Goal: Information Seeking & Learning: Check status

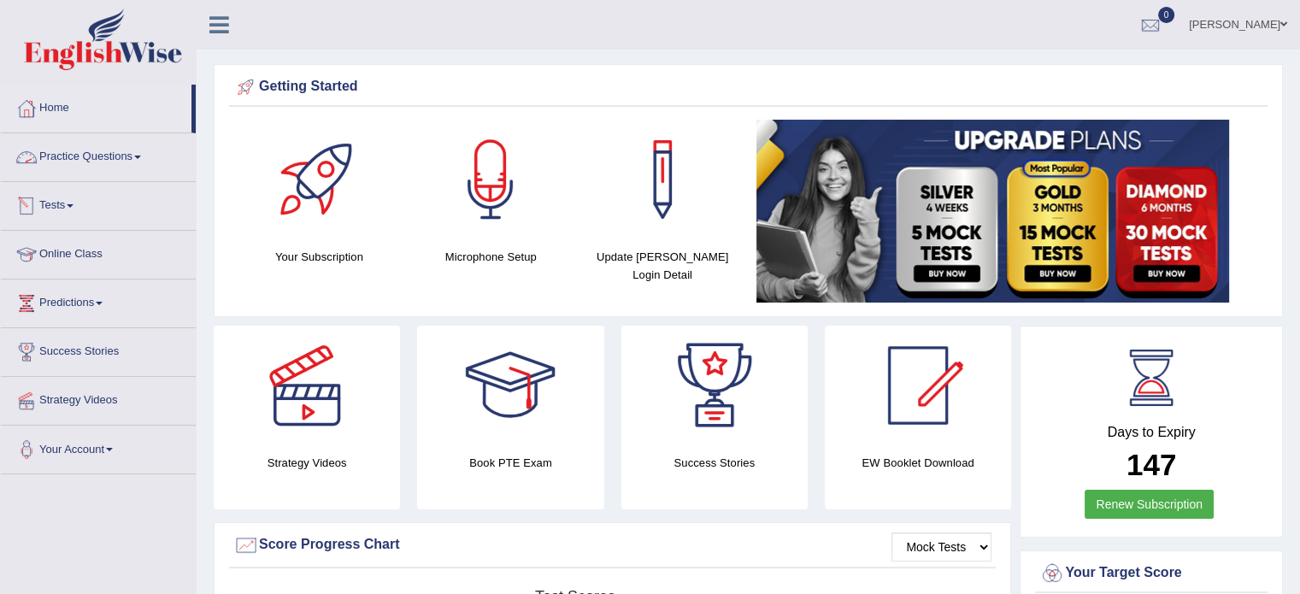
click at [99, 161] on link "Practice Questions" at bounding box center [98, 154] width 195 height 43
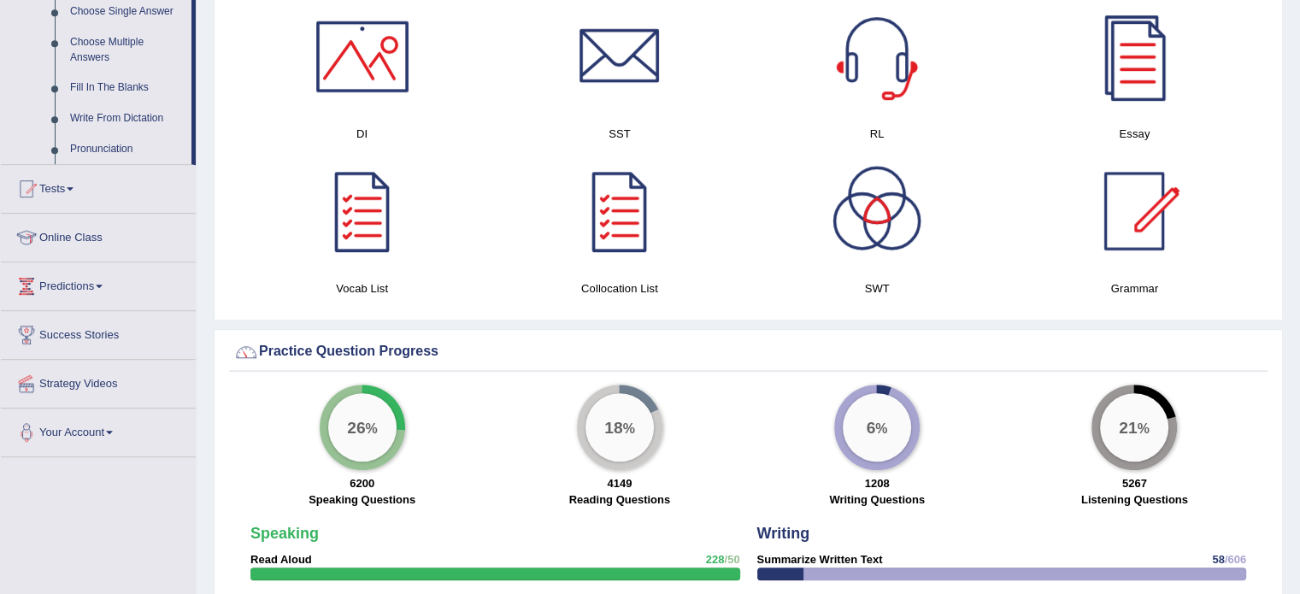
scroll to position [940, 0]
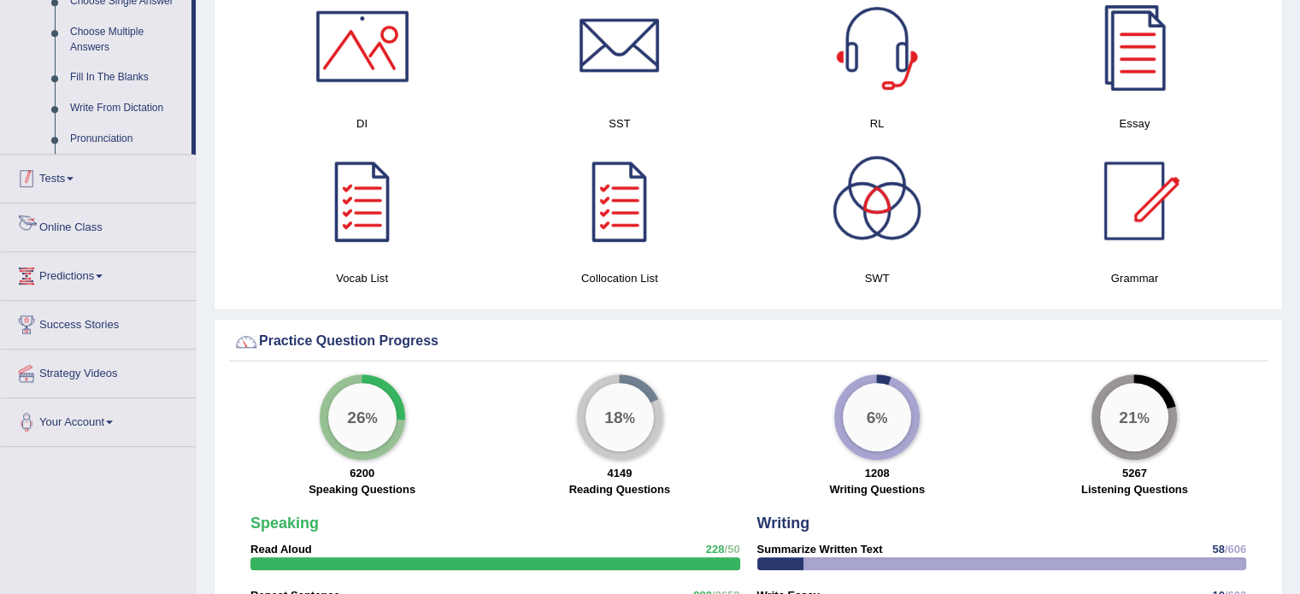
click at [70, 178] on link "Tests" at bounding box center [98, 176] width 195 height 43
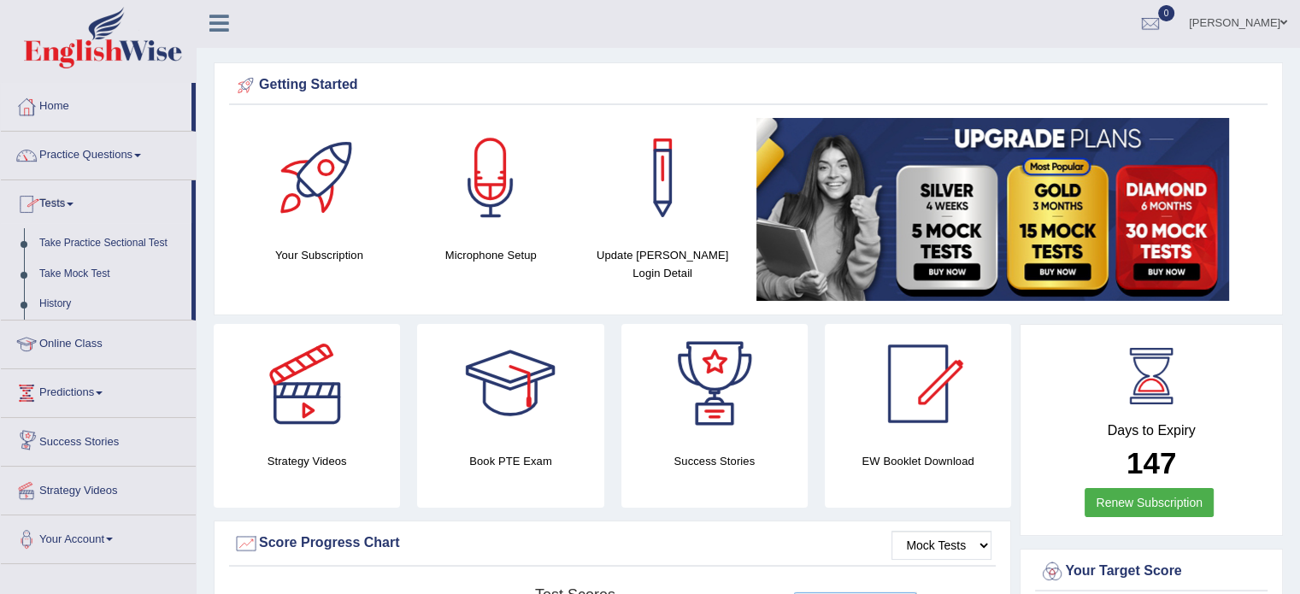
scroll to position [0, 0]
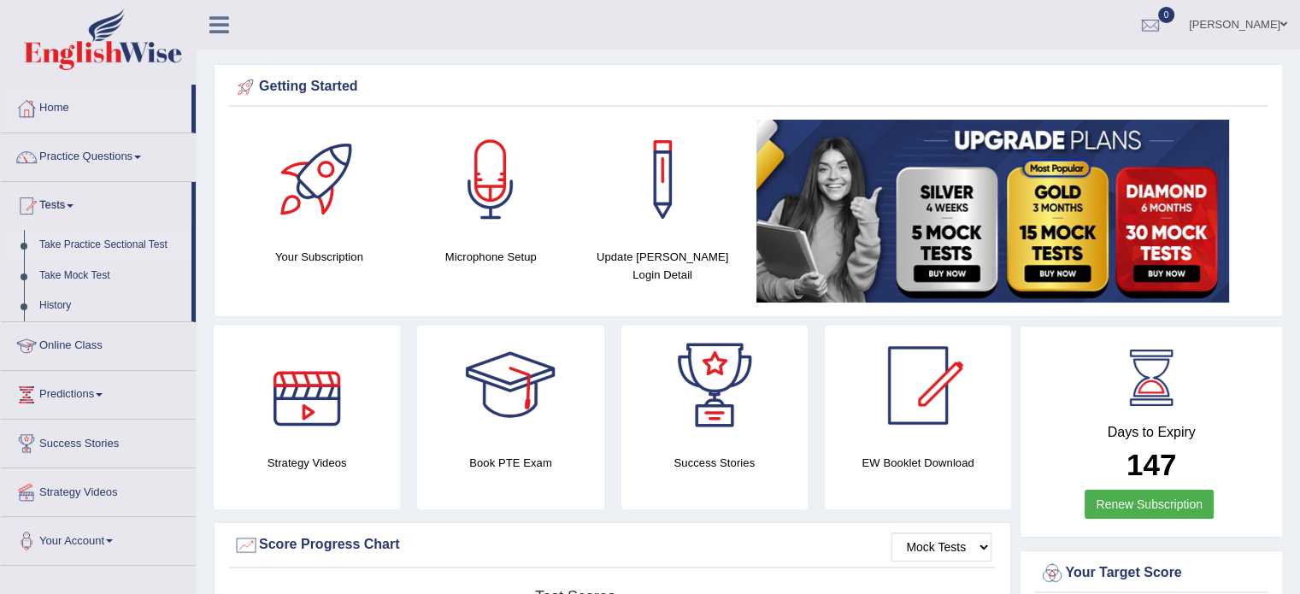
click at [108, 245] on link "Take Practice Sectional Test" at bounding box center [112, 245] width 160 height 31
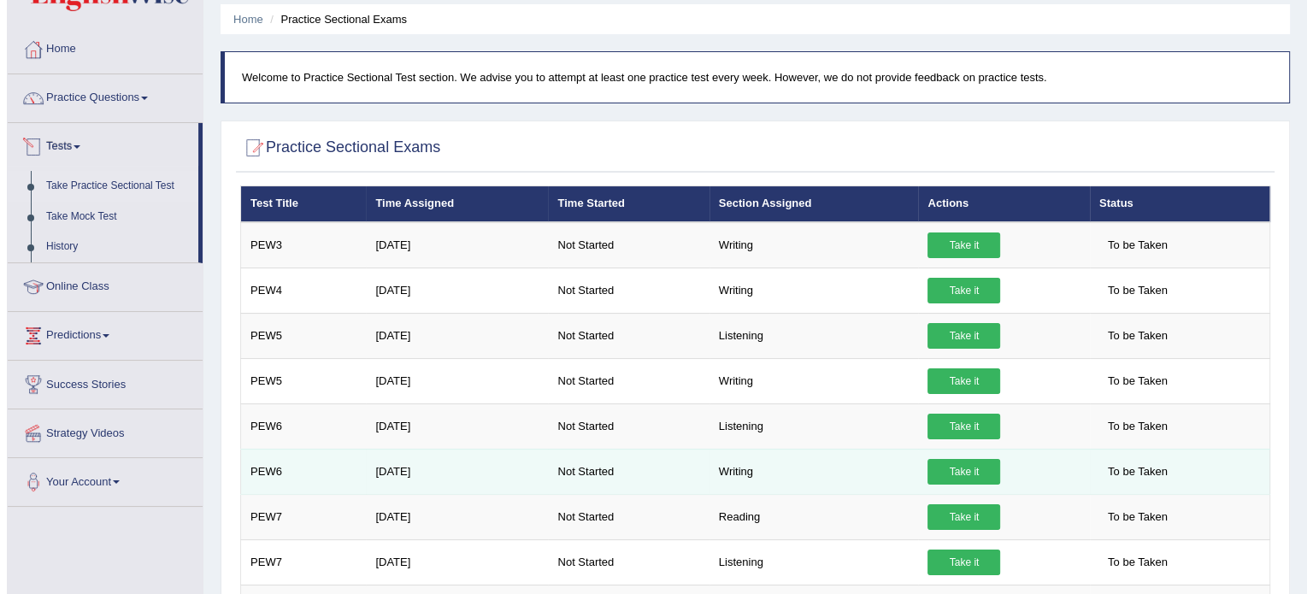
scroll to position [171, 0]
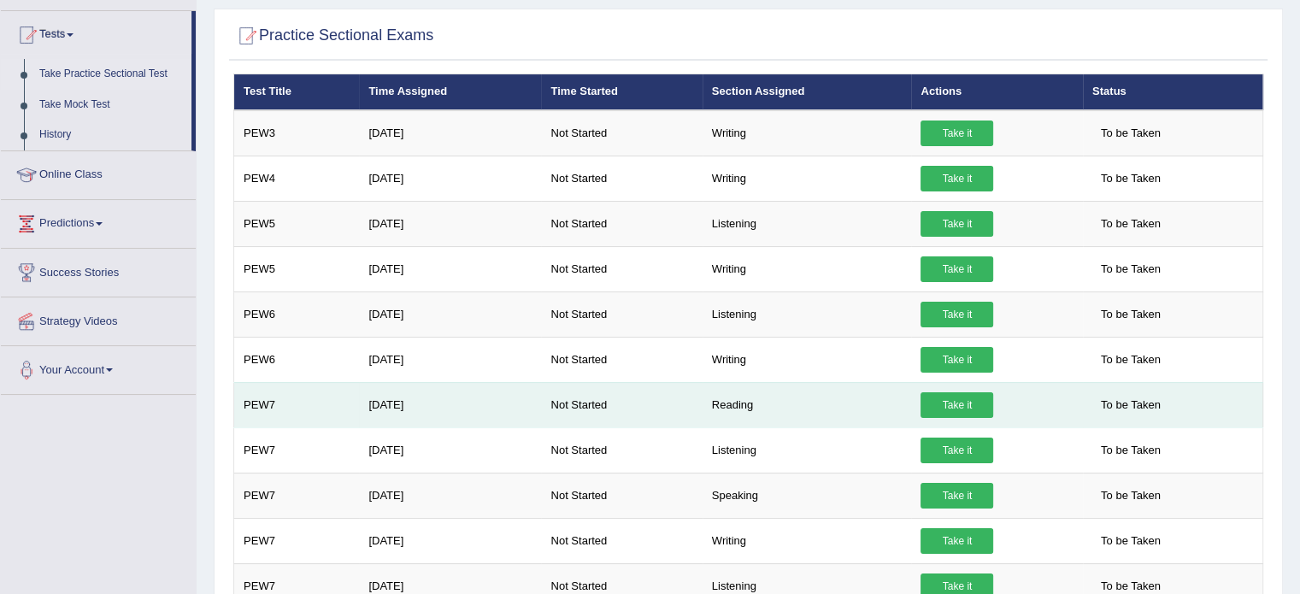
click at [957, 399] on link "Take it" at bounding box center [957, 405] width 73 height 26
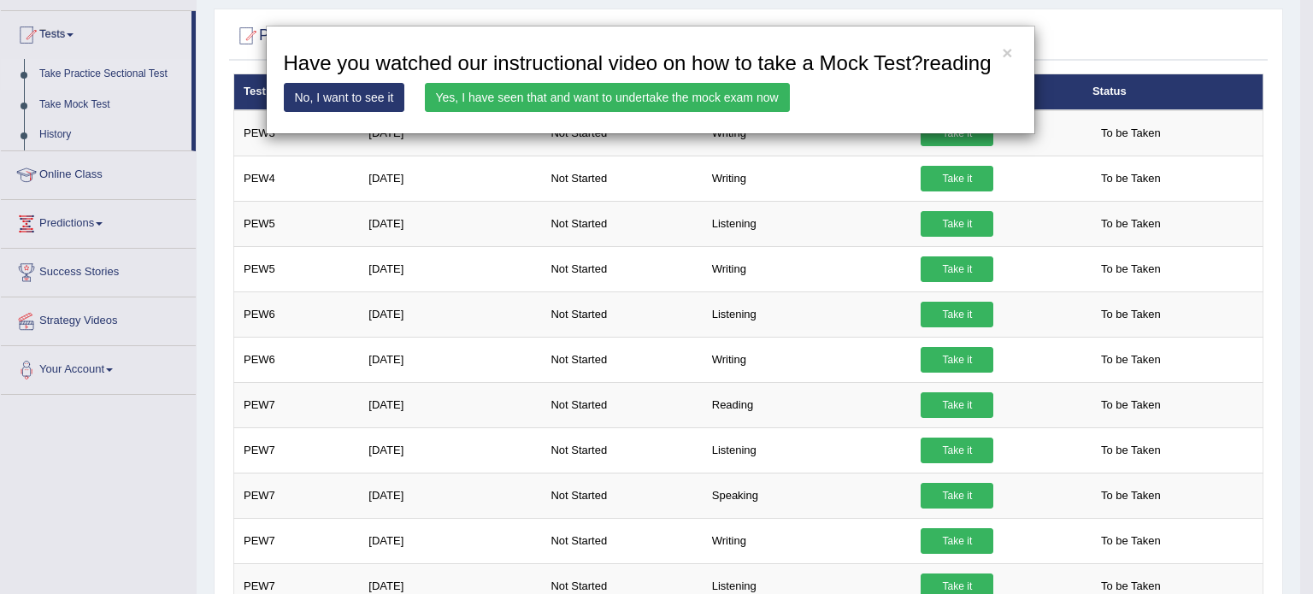
click at [664, 98] on link "Yes, I have seen that and want to undertake the mock exam now" at bounding box center [607, 97] width 365 height 29
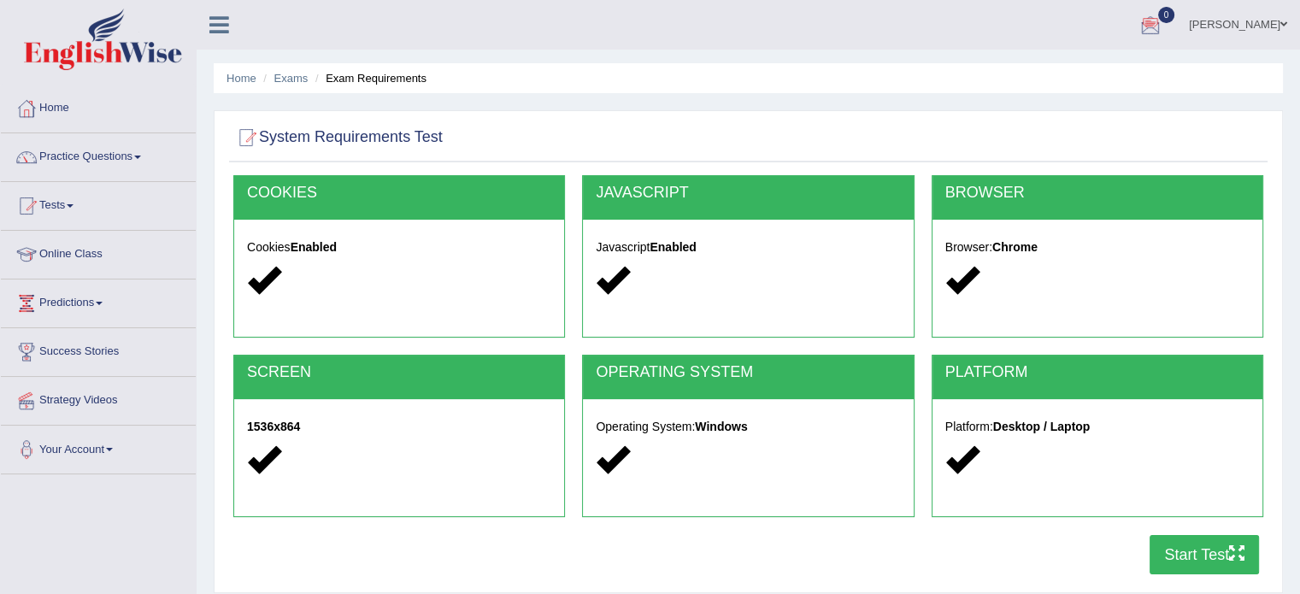
click at [1164, 33] on div at bounding box center [1151, 26] width 26 height 26
click at [1084, 61] on li "See All Alerts" at bounding box center [1048, 72] width 245 height 35
click at [1164, 32] on div at bounding box center [1151, 26] width 26 height 26
click at [1077, 68] on strong "See All Alerts" at bounding box center [1043, 72] width 76 height 14
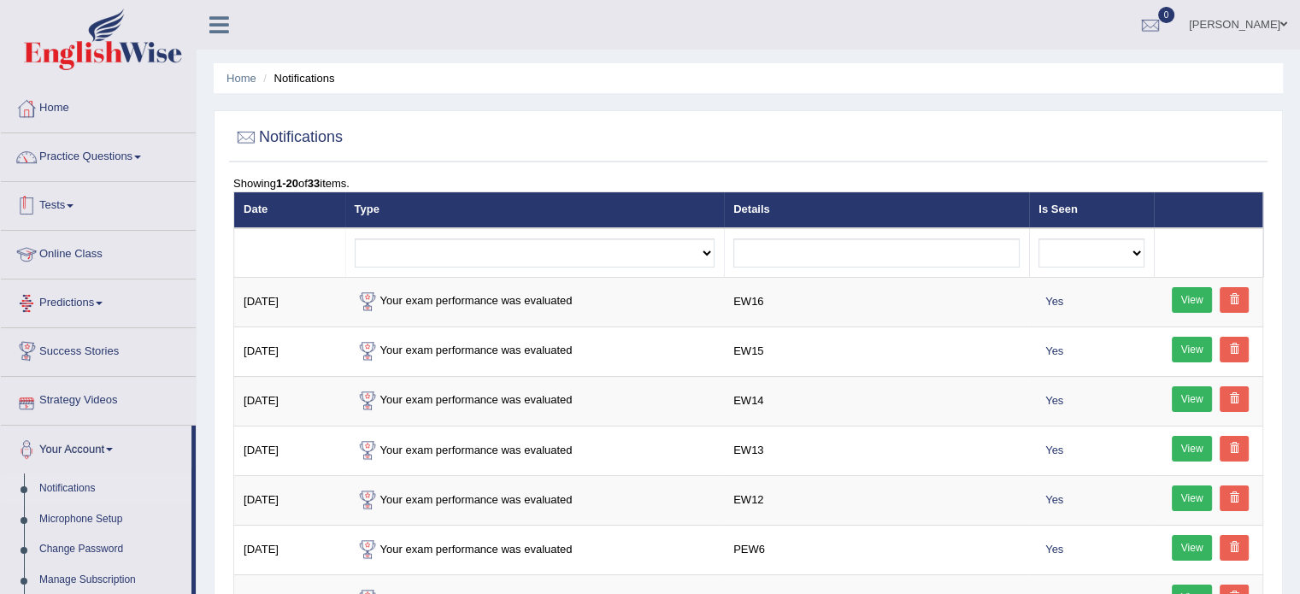
click at [50, 201] on link "Tests" at bounding box center [98, 203] width 195 height 43
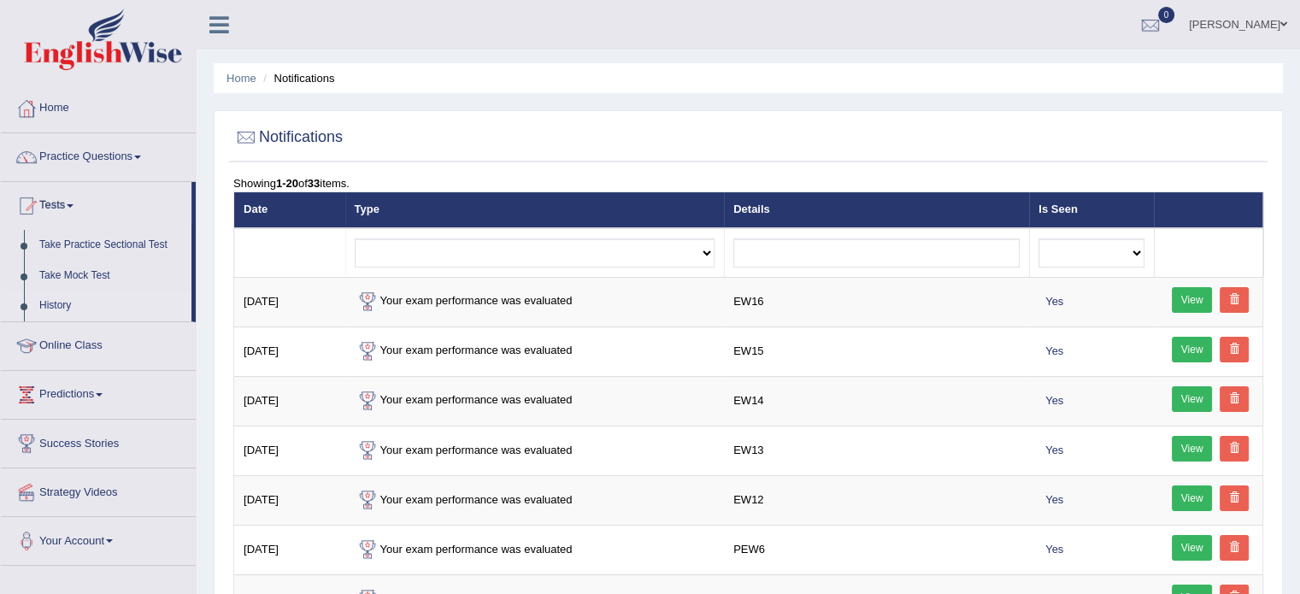
click at [50, 301] on link "History" at bounding box center [112, 306] width 160 height 31
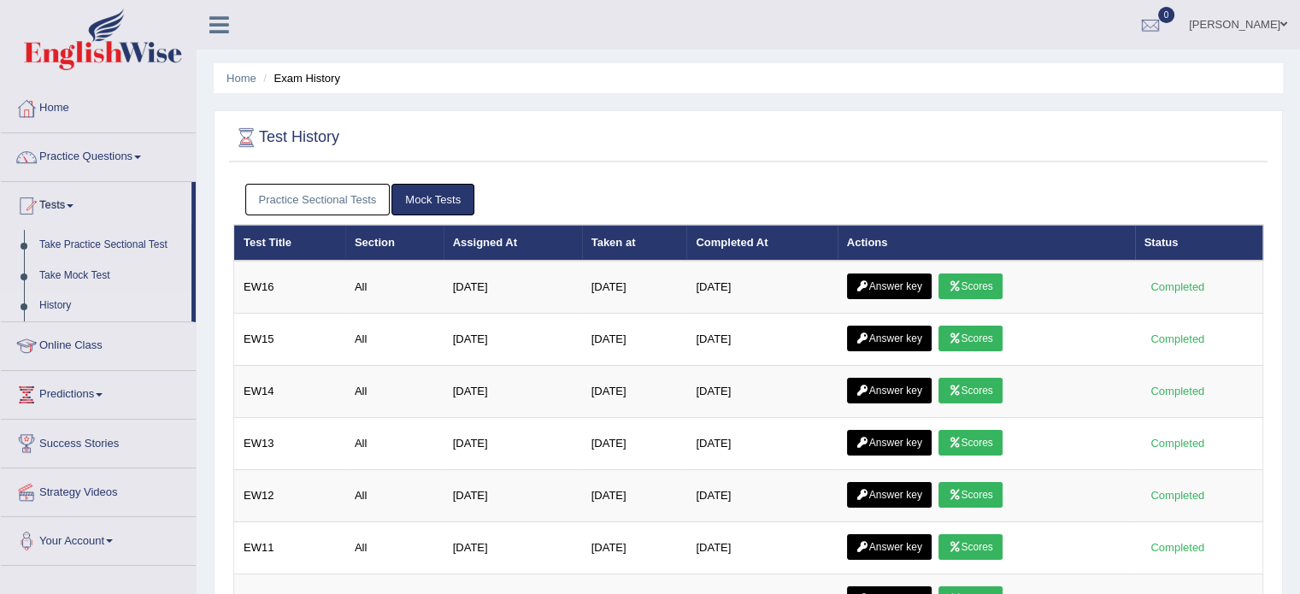
click at [333, 201] on link "Practice Sectional Tests" at bounding box center [317, 200] width 145 height 32
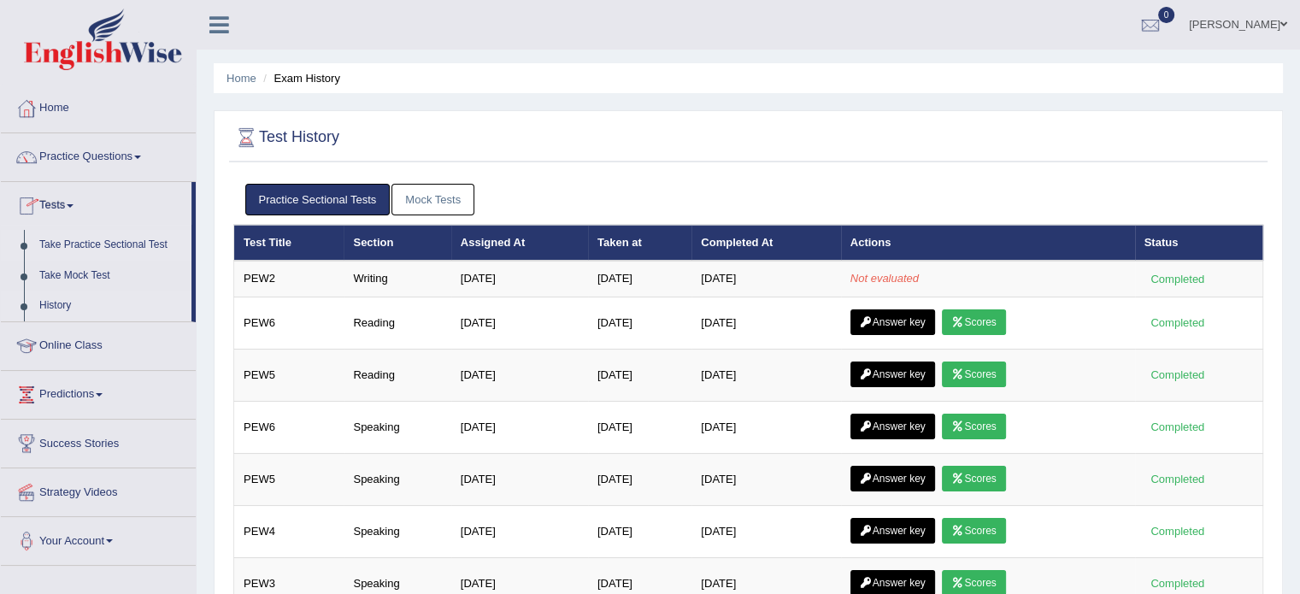
click at [86, 242] on link "Take Practice Sectional Test" at bounding box center [112, 245] width 160 height 31
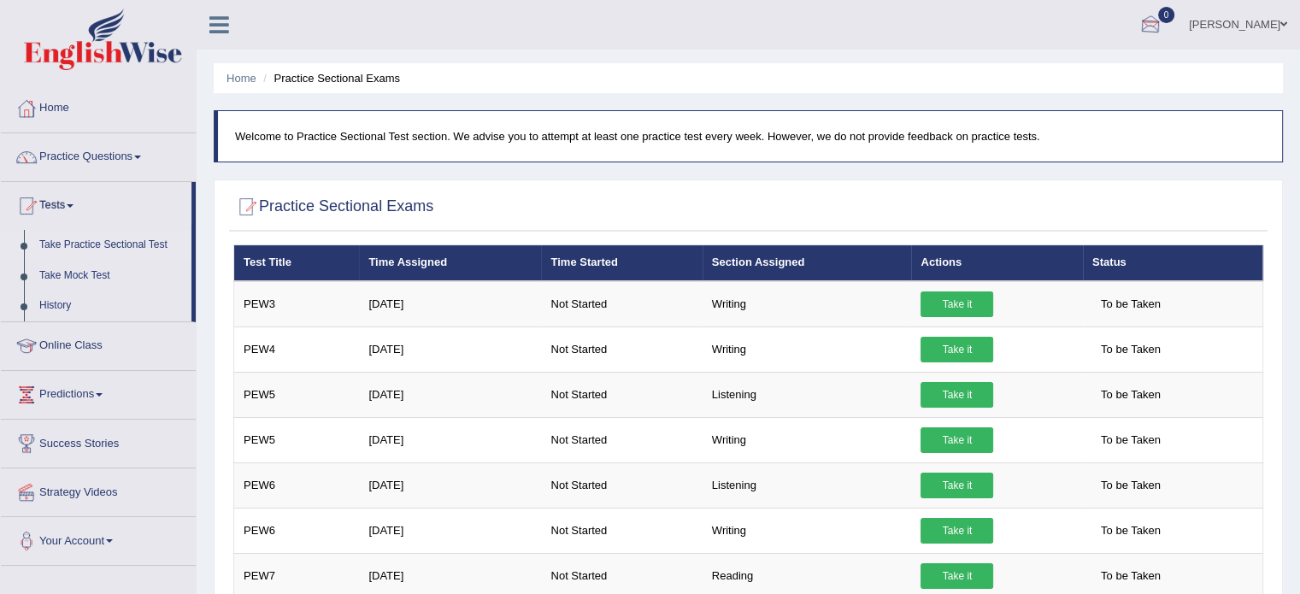
click at [1159, 18] on div at bounding box center [1151, 26] width 26 height 26
click at [1118, 62] on li "See All Alerts" at bounding box center [1048, 72] width 245 height 35
click at [1164, 35] on div at bounding box center [1151, 26] width 26 height 26
click at [53, 303] on link "History" at bounding box center [112, 306] width 160 height 31
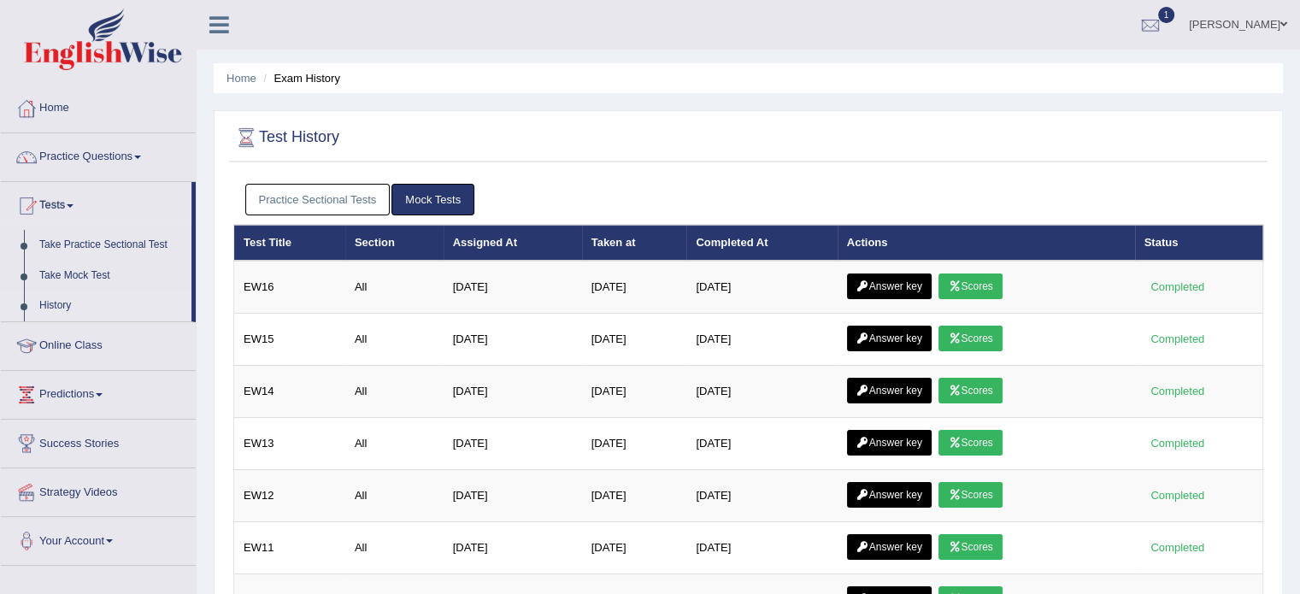
click at [291, 204] on link "Practice Sectional Tests" at bounding box center [317, 200] width 145 height 32
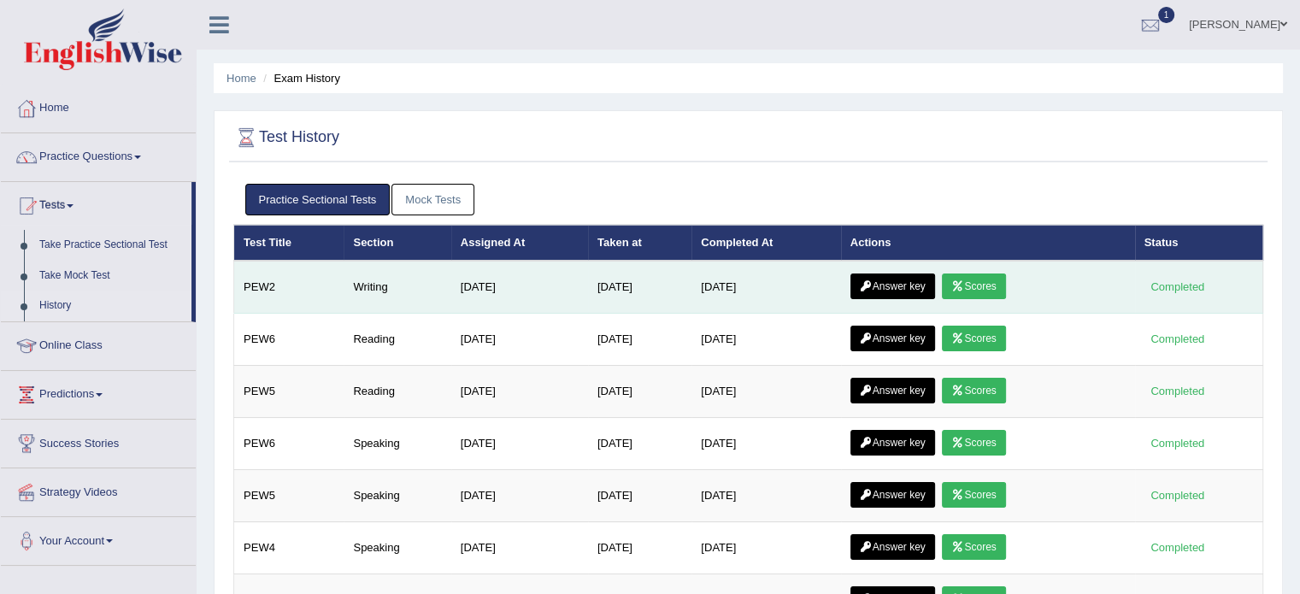
click at [1005, 280] on link "Scores" at bounding box center [973, 287] width 63 height 26
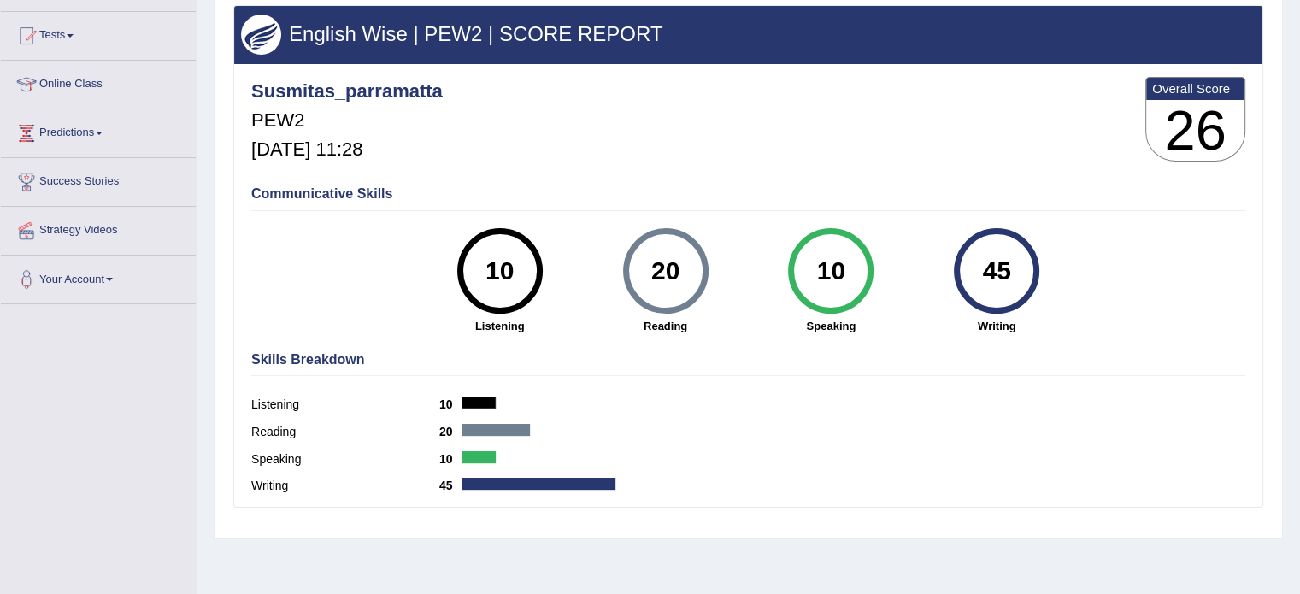
scroll to position [171, 0]
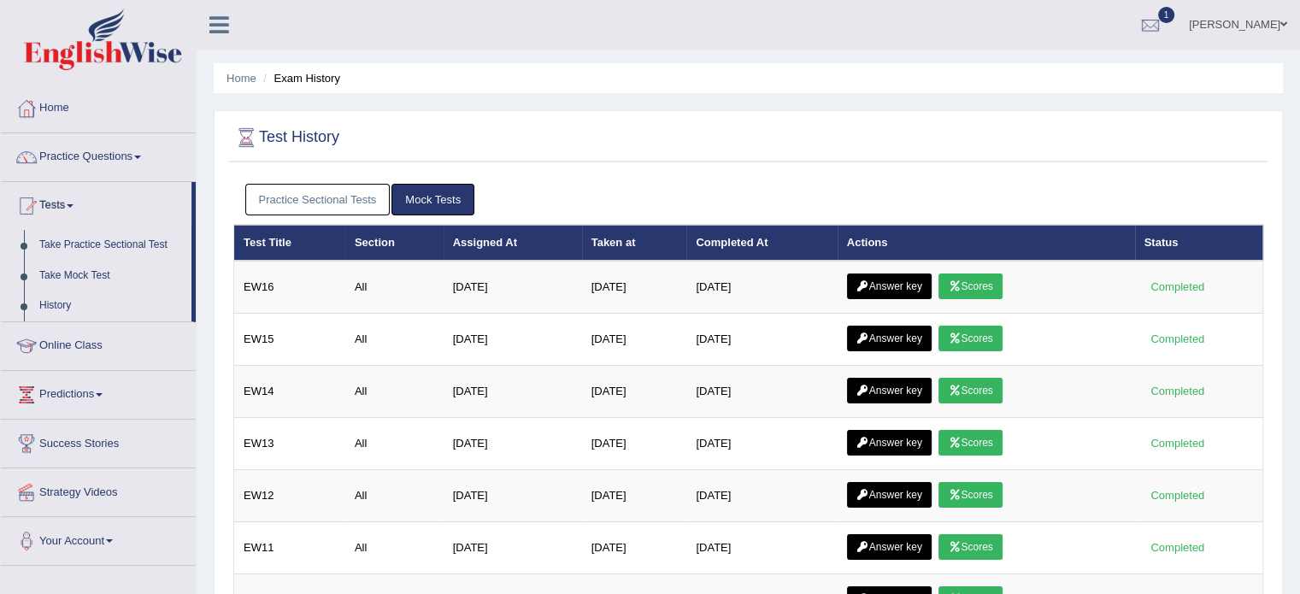
click at [324, 201] on link "Practice Sectional Tests" at bounding box center [317, 200] width 145 height 32
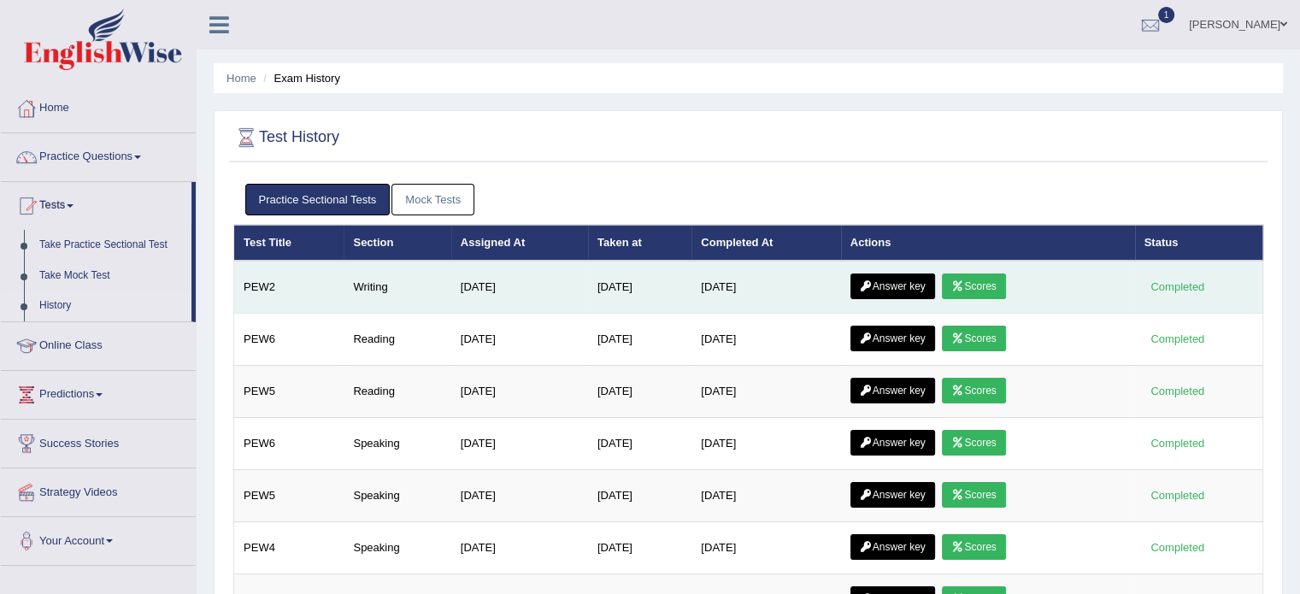
click at [893, 286] on link "Answer key" at bounding box center [893, 287] width 85 height 26
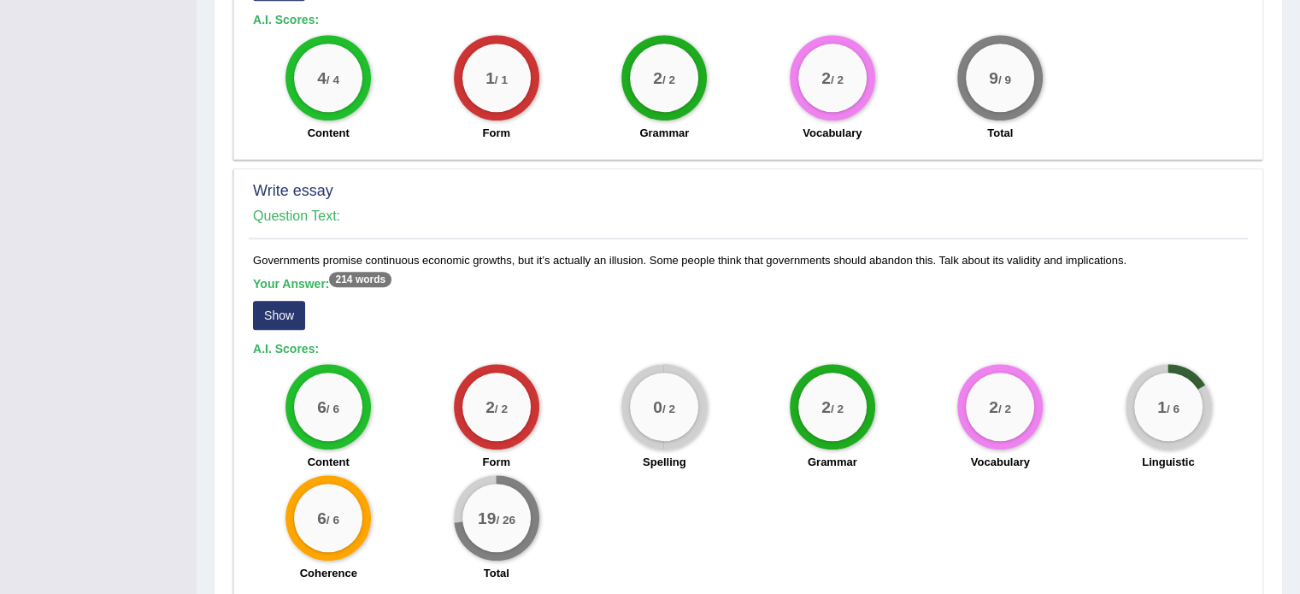
scroll to position [1285, 0]
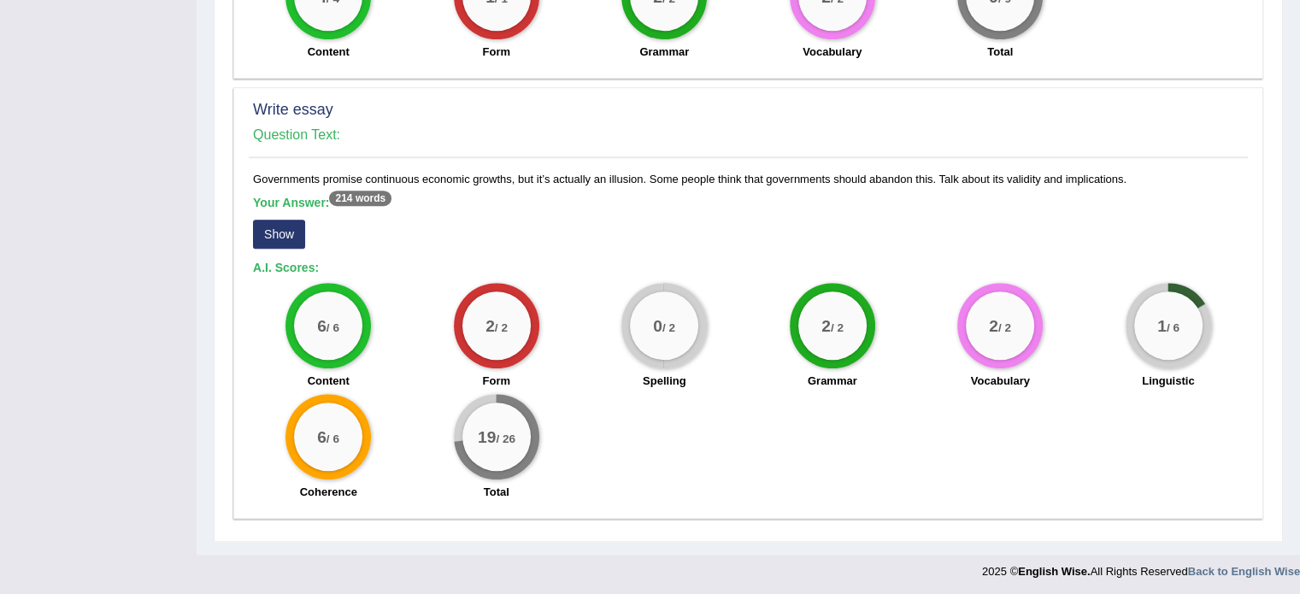
click at [292, 228] on button "Show" at bounding box center [279, 234] width 52 height 29
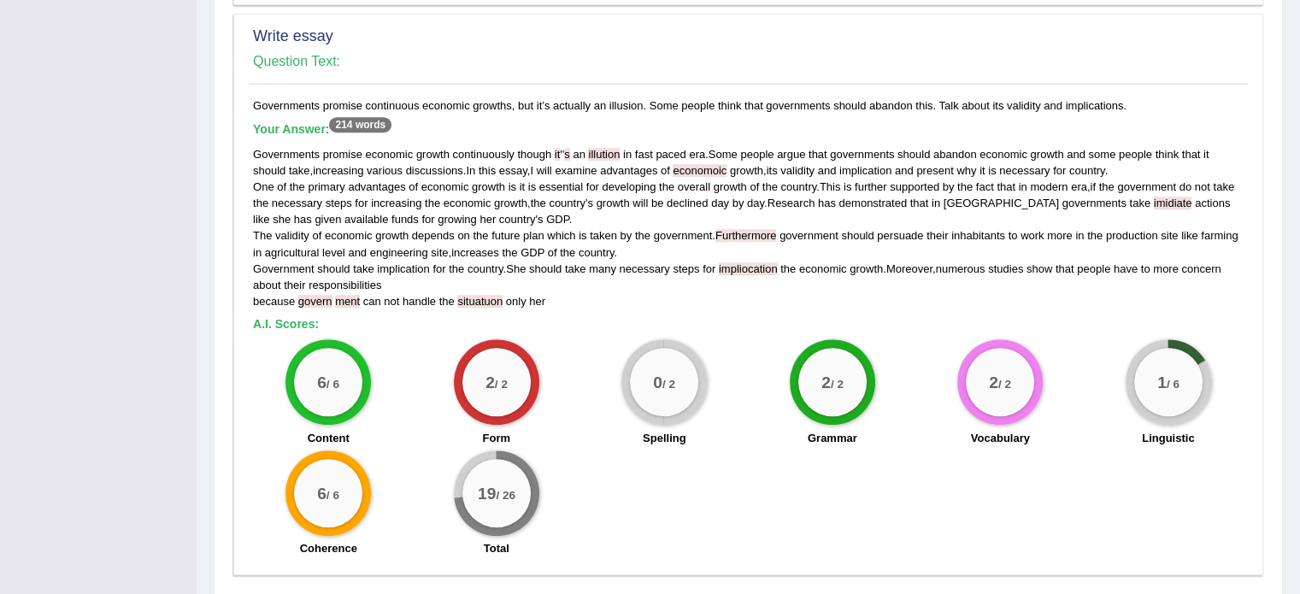
scroll to position [1329, 0]
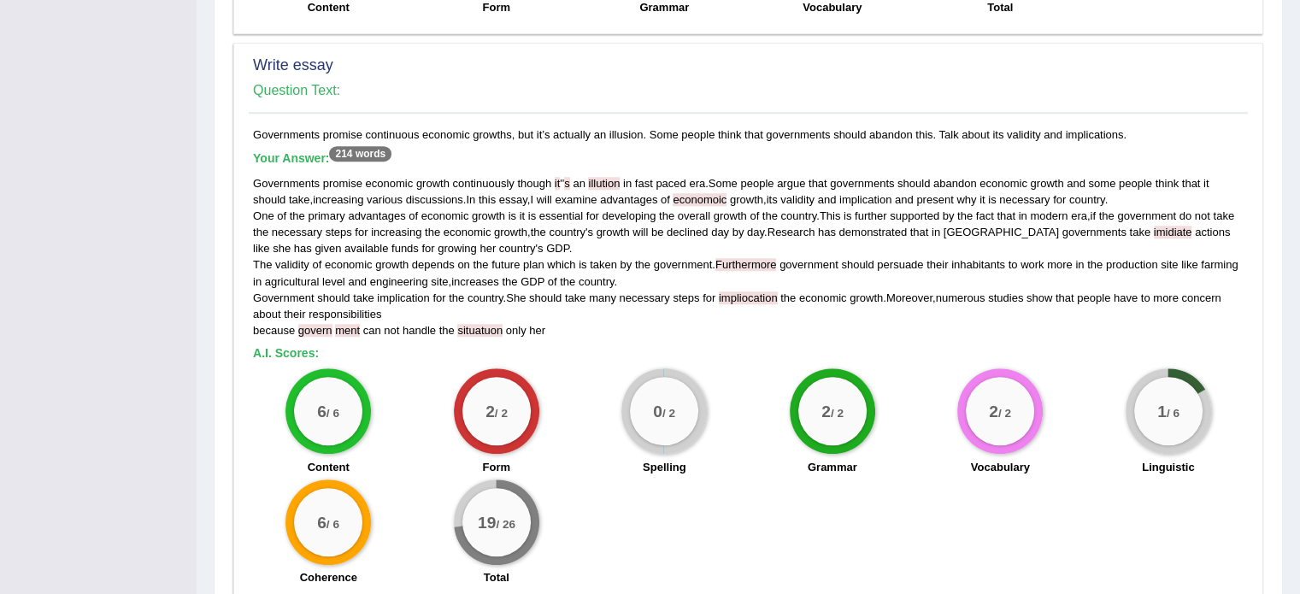
drag, startPoint x: 247, startPoint y: 126, endPoint x: 1130, endPoint y: 132, distance: 883.1
click at [1130, 132] on div "Write essay Question Text: Governments promise continuous economic growths, but…" at bounding box center [748, 323] width 1030 height 561
click at [826, 179] on span "that" at bounding box center [818, 183] width 19 height 13
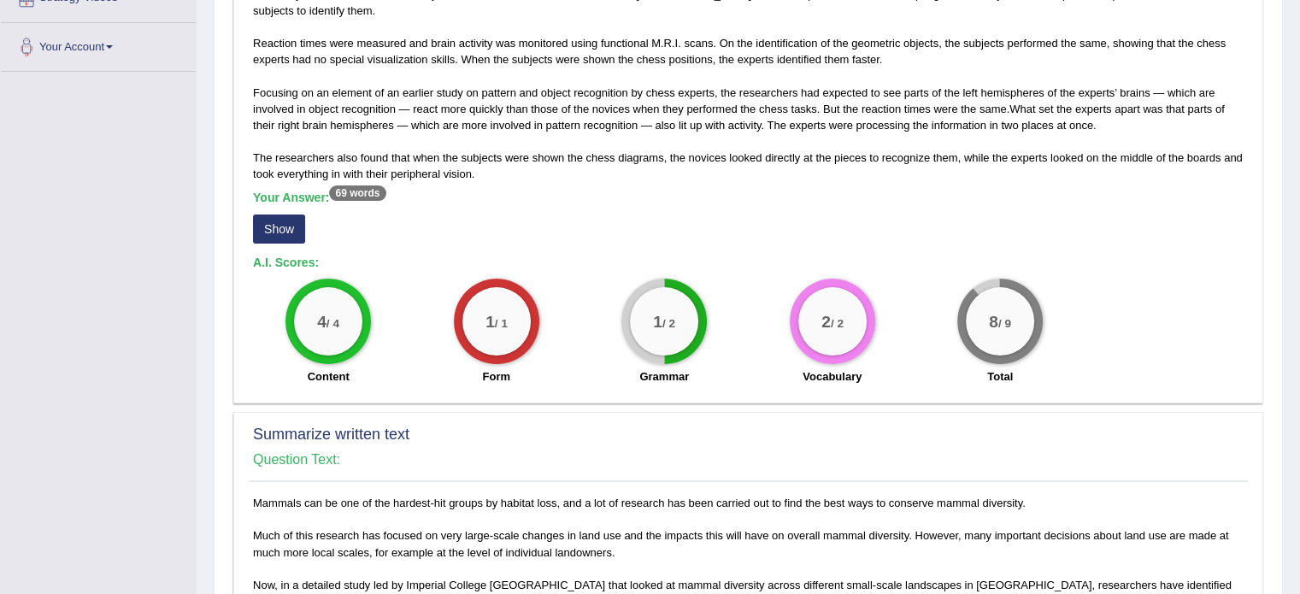
scroll to position [389, 0]
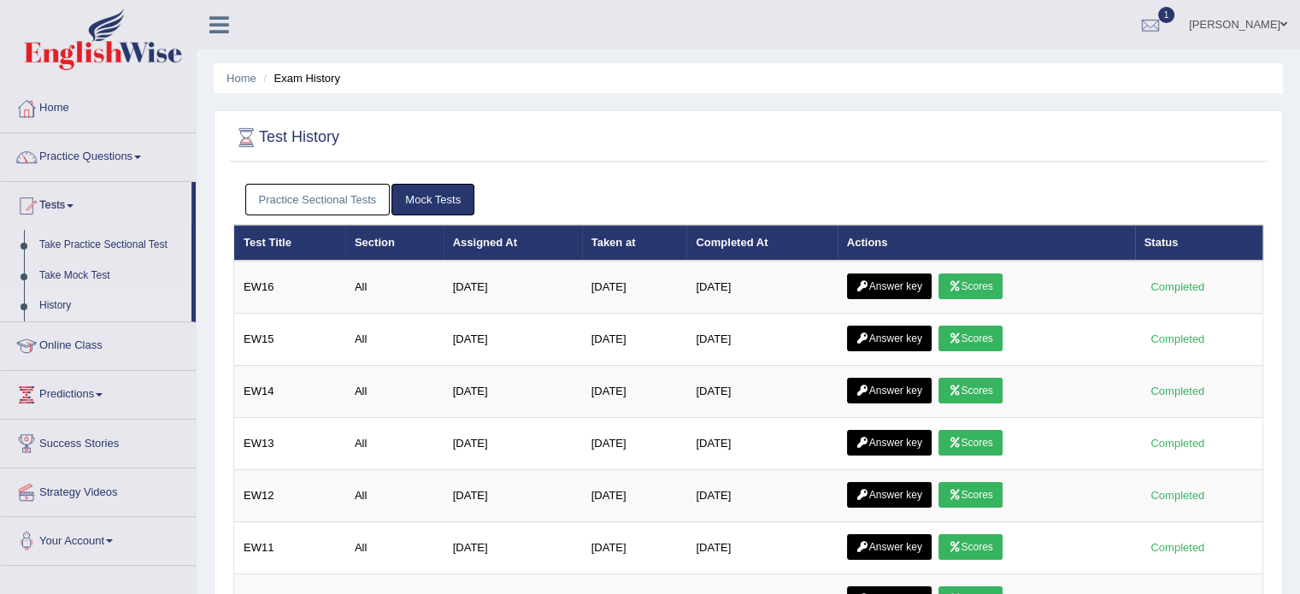
click at [288, 194] on link "Practice Sectional Tests" at bounding box center [317, 200] width 145 height 32
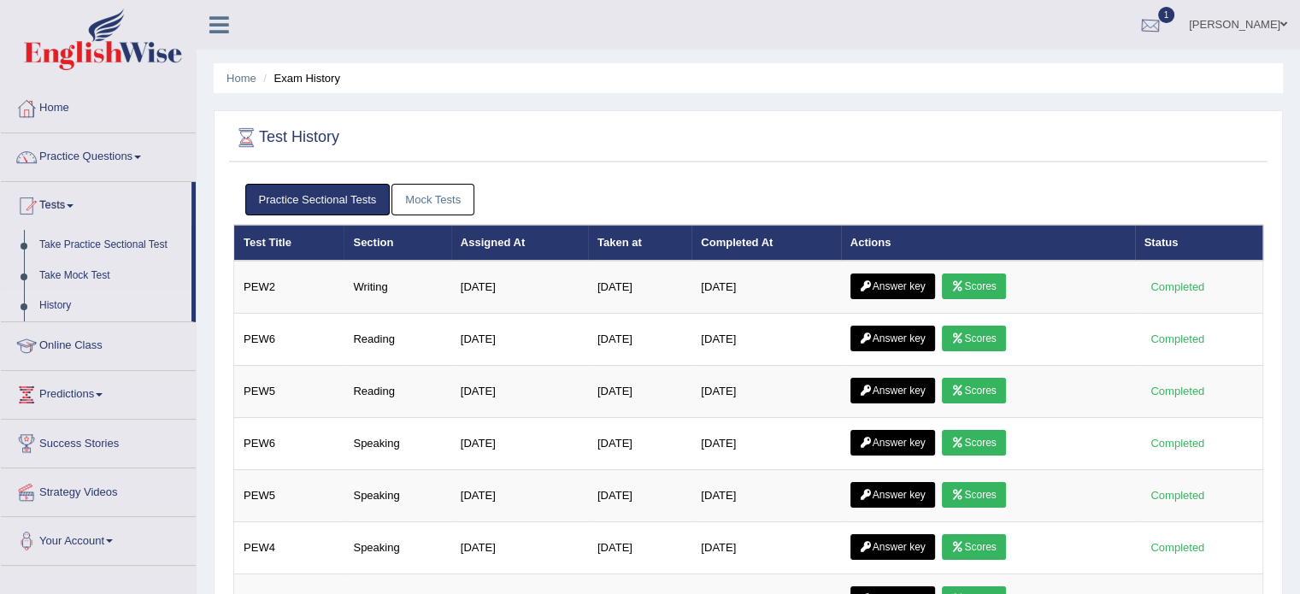
click at [1164, 20] on div at bounding box center [1151, 26] width 26 height 26
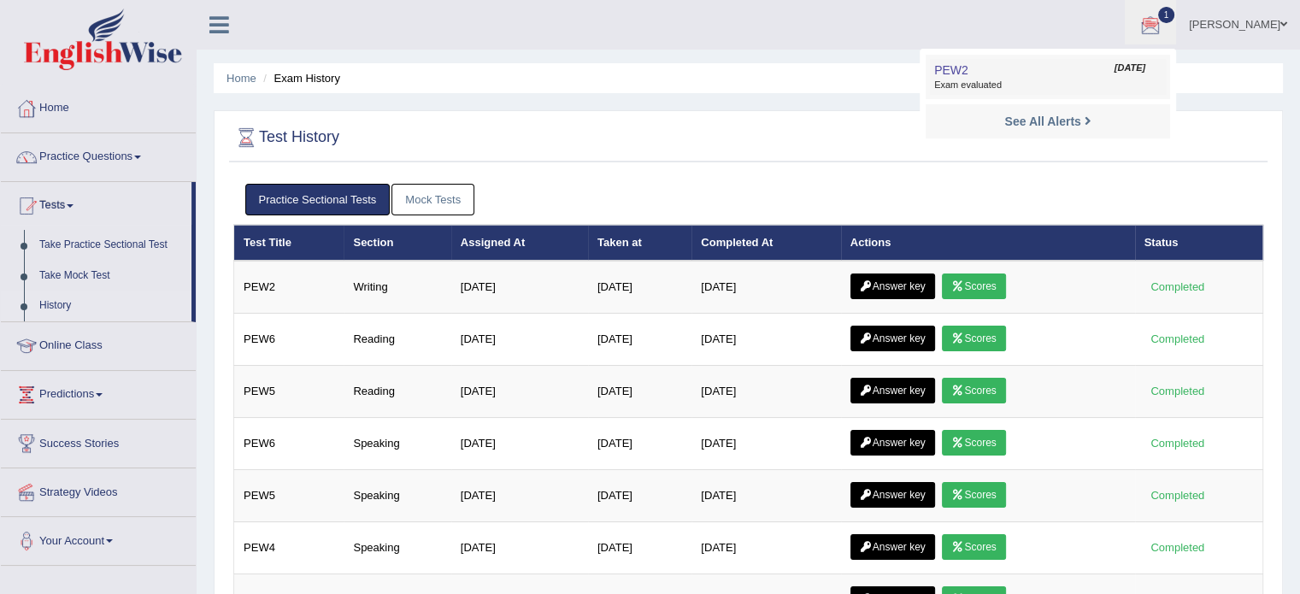
click at [969, 73] on span "PEW2" at bounding box center [951, 70] width 34 height 14
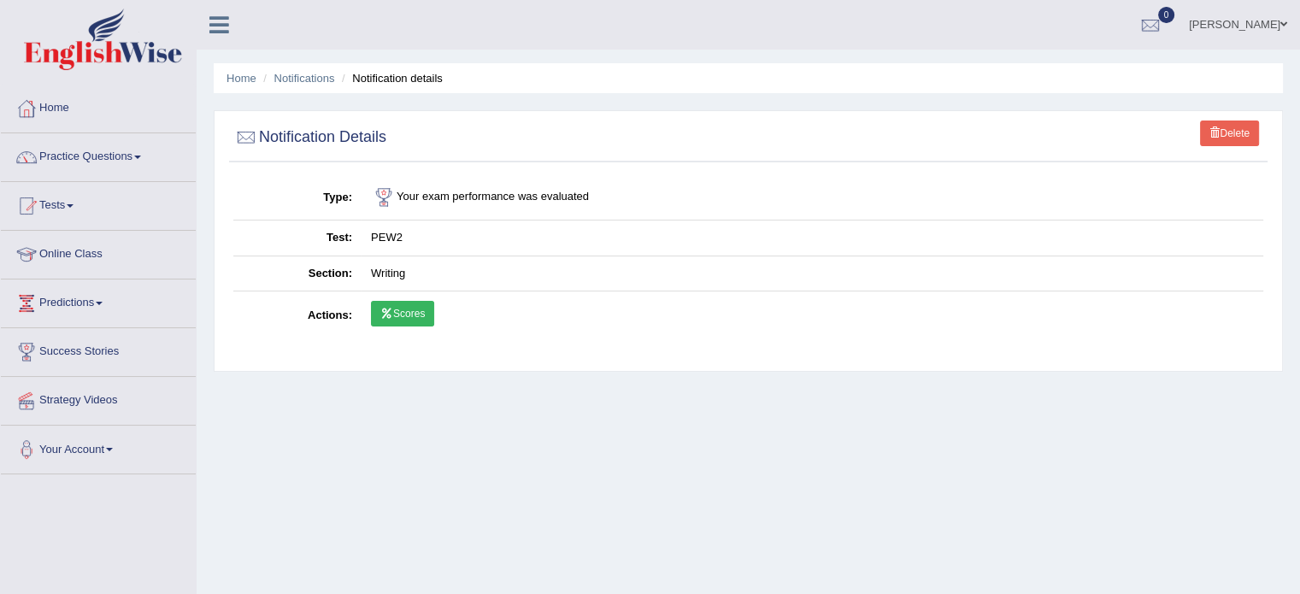
click at [393, 316] on link "Scores" at bounding box center [402, 314] width 63 height 26
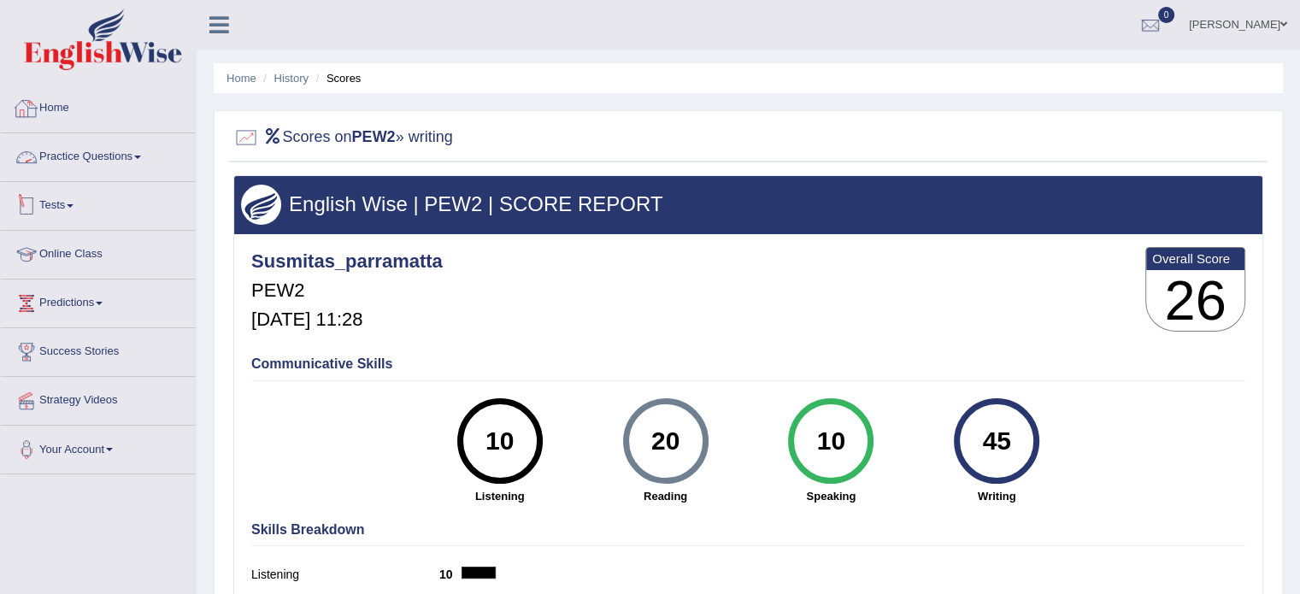
click at [38, 208] on div at bounding box center [27, 206] width 26 height 26
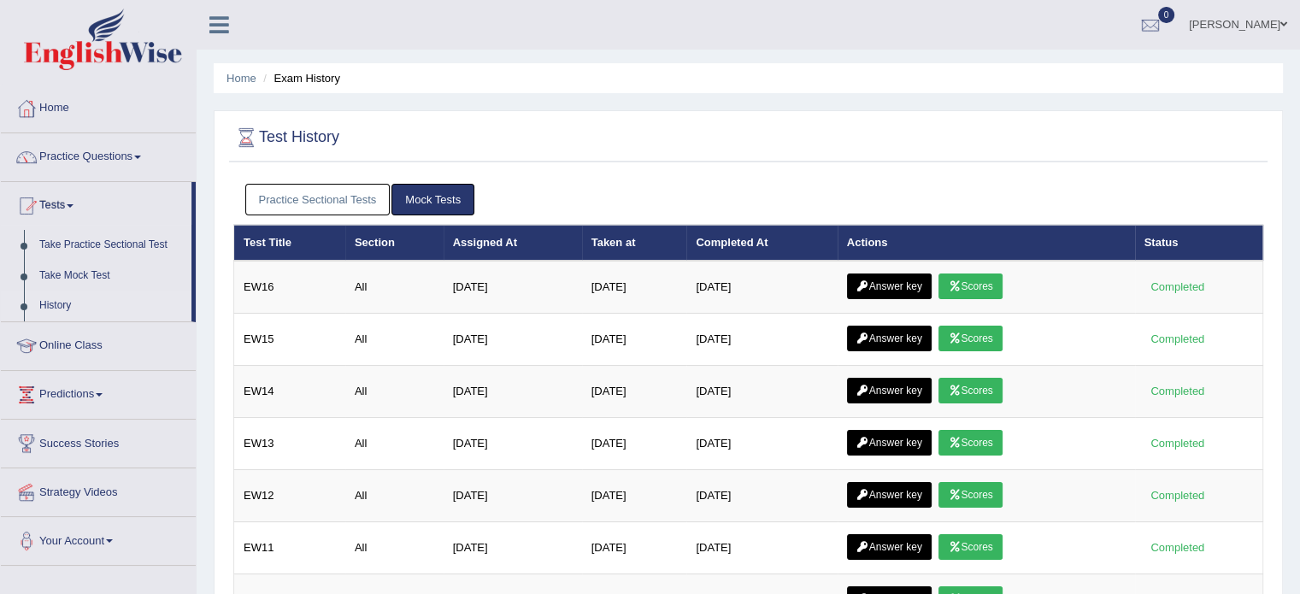
click at [263, 188] on link "Practice Sectional Tests" at bounding box center [317, 200] width 145 height 32
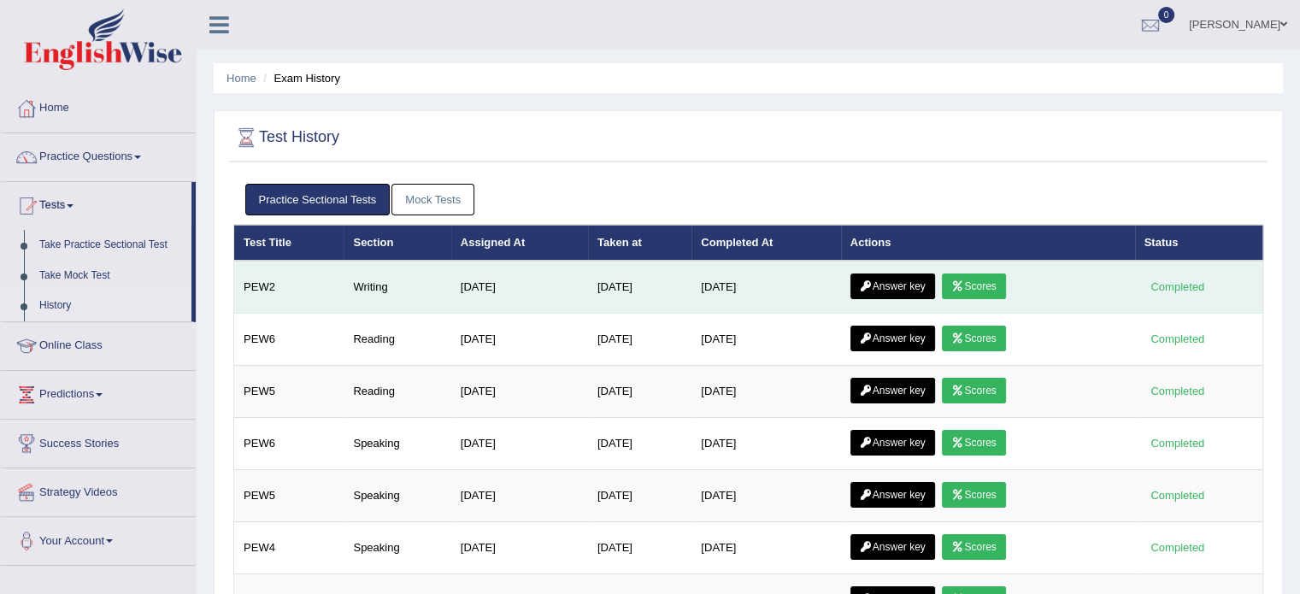
click at [893, 281] on link "Answer key" at bounding box center [893, 287] width 85 height 26
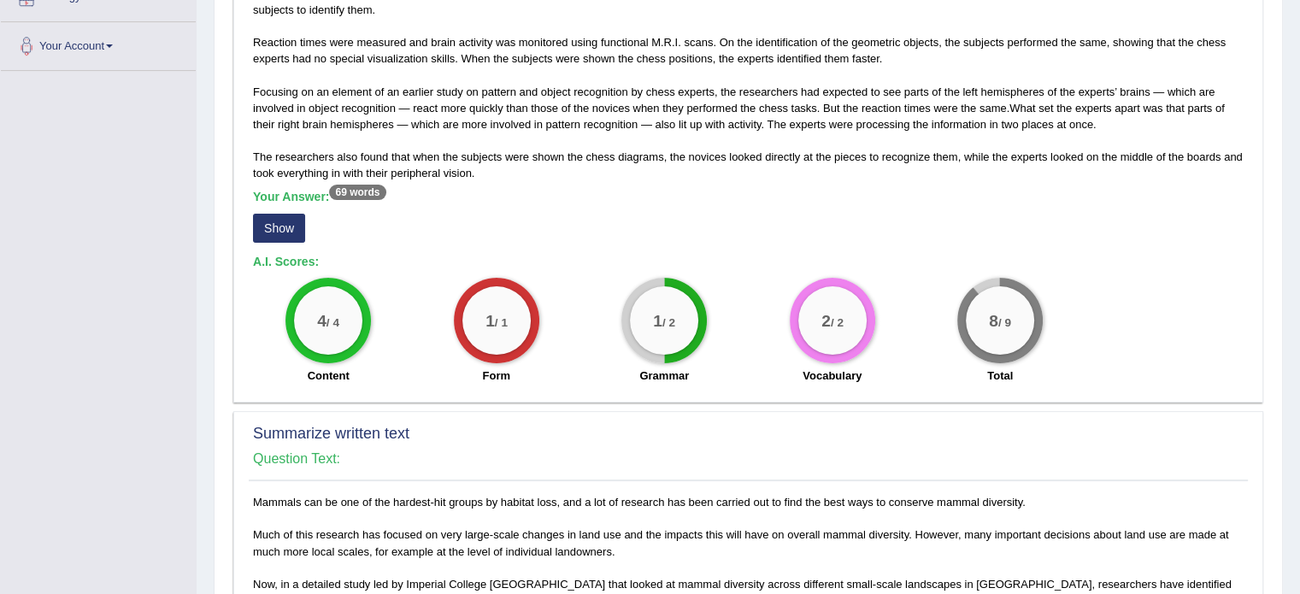
scroll to position [427, 0]
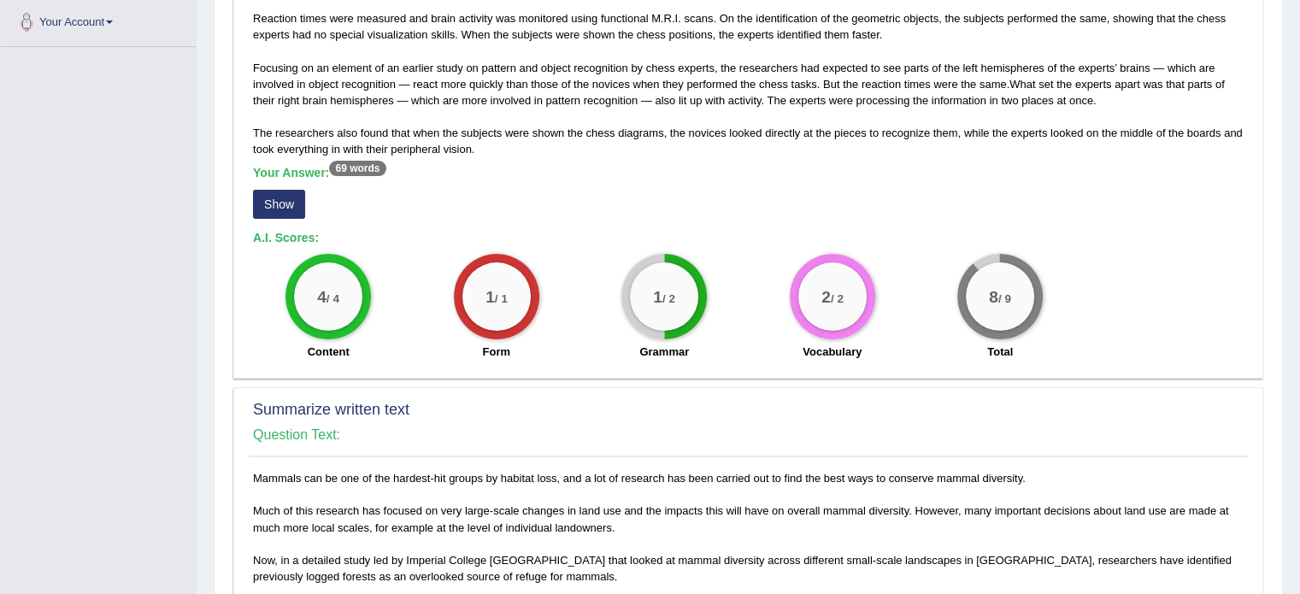
click at [270, 202] on button "Show" at bounding box center [279, 204] width 52 height 29
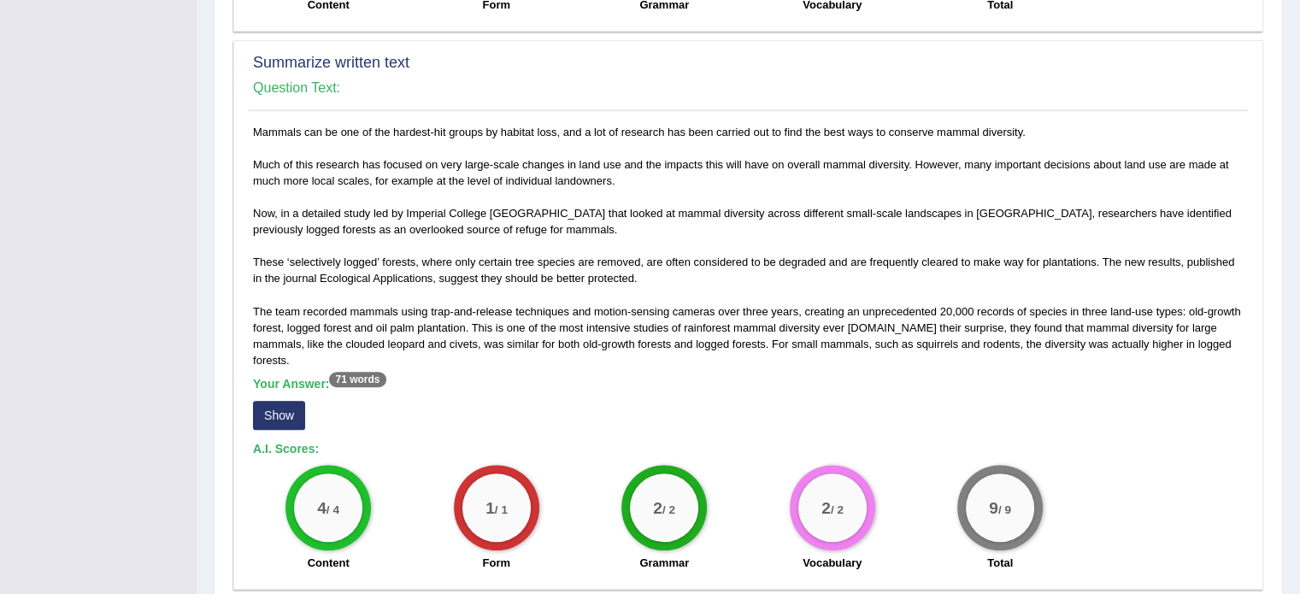
scroll to position [1026, 0]
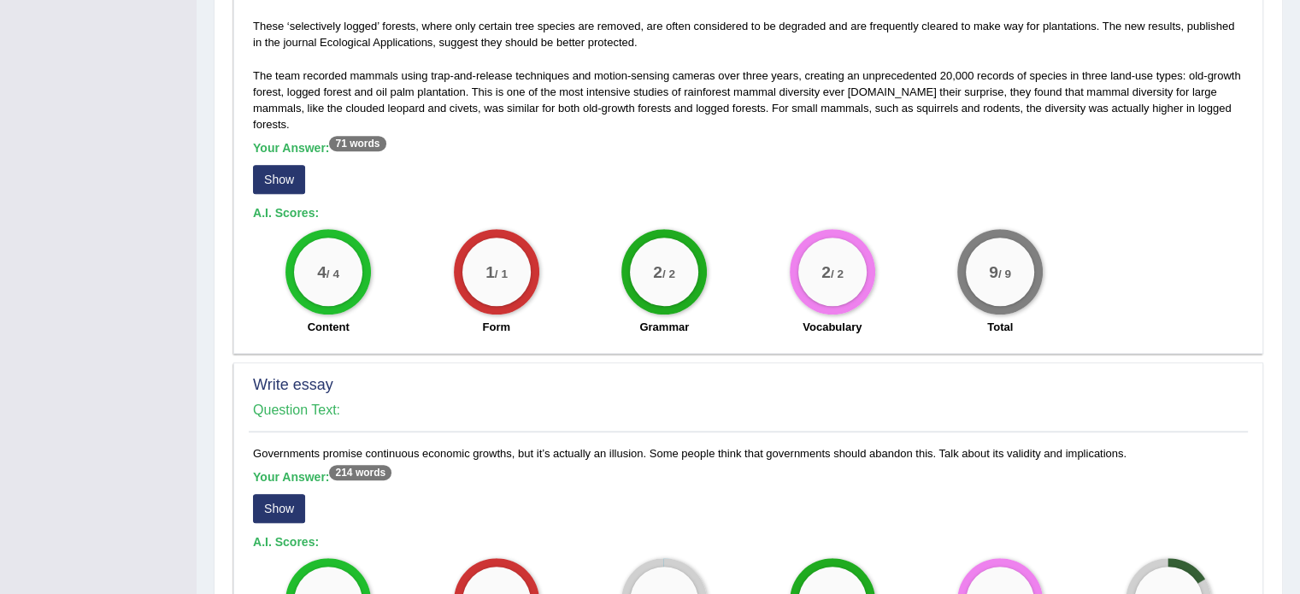
click at [285, 173] on button "Show" at bounding box center [279, 179] width 52 height 29
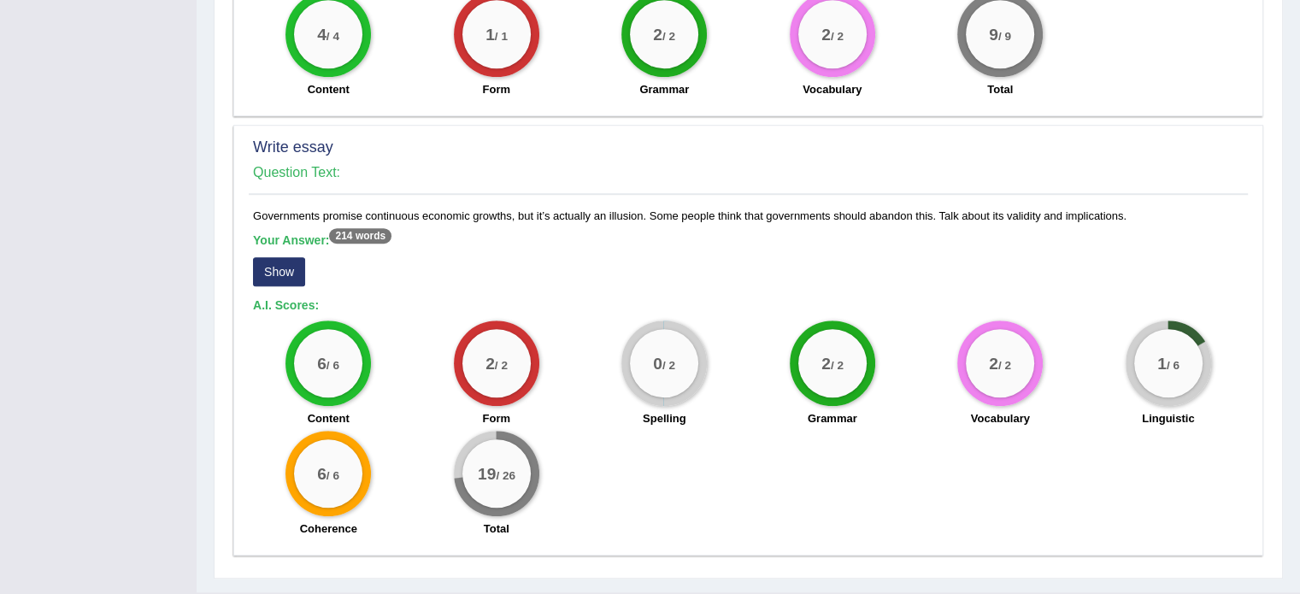
scroll to position [1282, 0]
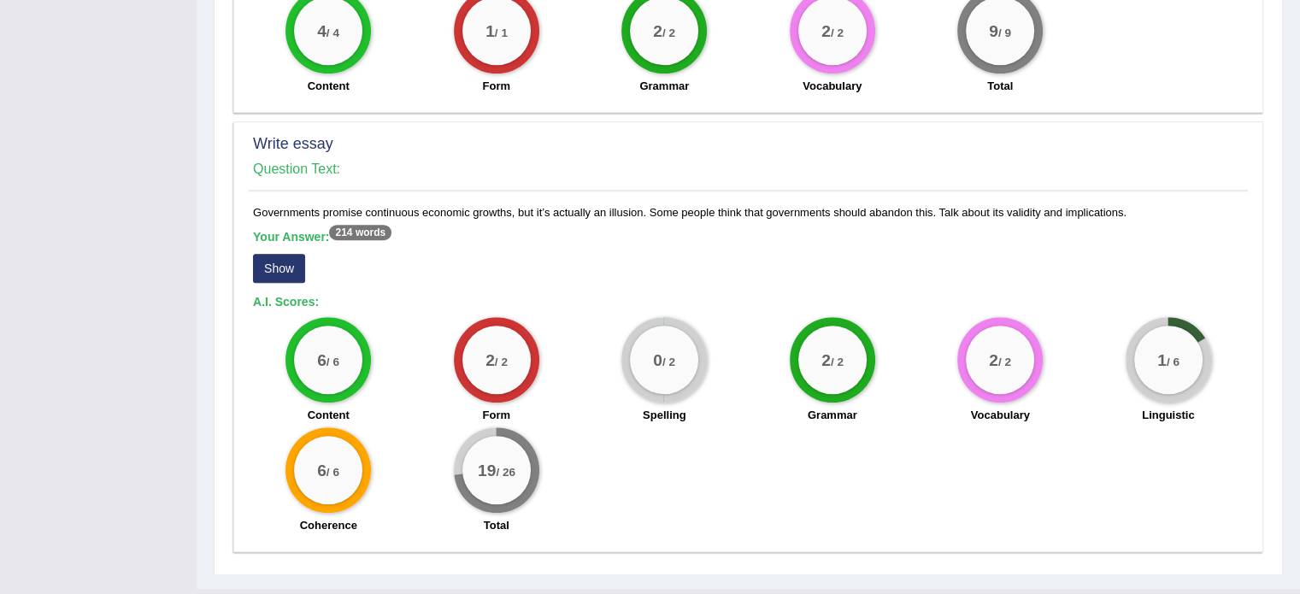
drag, startPoint x: 253, startPoint y: 203, endPoint x: 1044, endPoint y: 203, distance: 790.8
click at [1117, 204] on div "Governments promise continuous economic growths, but it’s actually an illusion.…" at bounding box center [748, 373] width 999 height 339
drag, startPoint x: 938, startPoint y: 201, endPoint x: 698, endPoint y: 213, distance: 240.5
click at [698, 213] on div "Governments promise continuous economic growths, but it’s actually an illusion.…" at bounding box center [748, 373] width 999 height 339
drag, startPoint x: 1125, startPoint y: 202, endPoint x: 248, endPoint y: 208, distance: 877.1
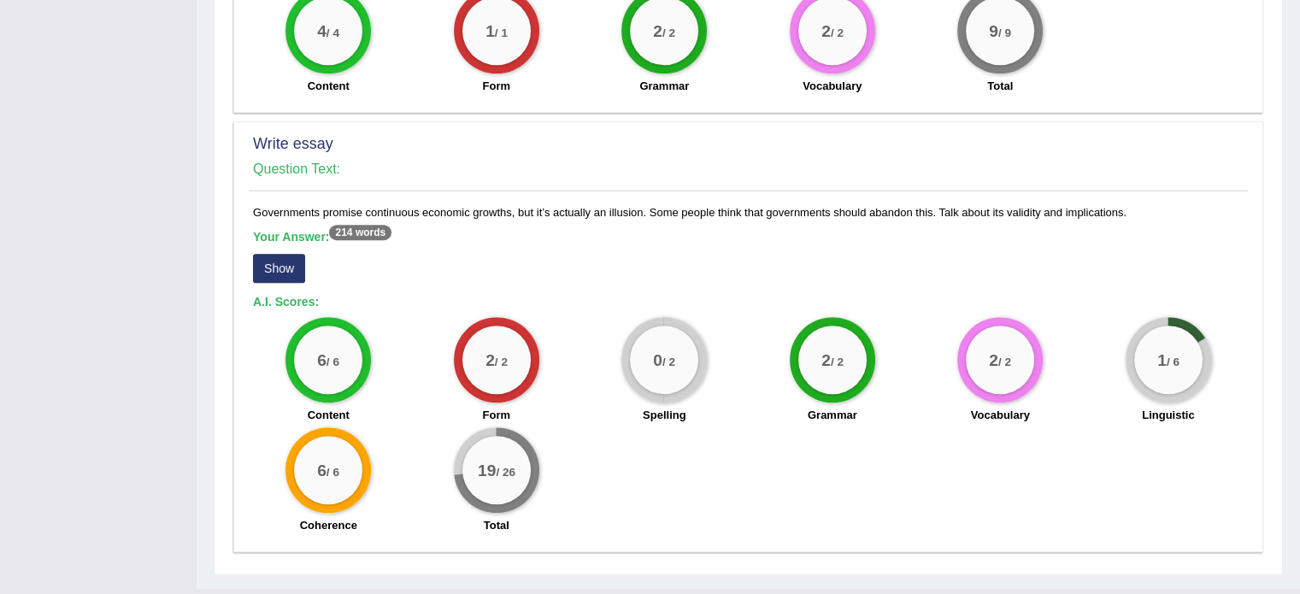
click at [249, 208] on div "Governments promise continuous economic growths, but it’s actually an illusion.…" at bounding box center [748, 373] width 999 height 339
copy div "Governments promise continuous economic growths, but it’s actually an illusion.…"
click at [416, 417] on div "2 / 2 Form" at bounding box center [497, 372] width 168 height 110
